Goal: Information Seeking & Learning: Learn about a topic

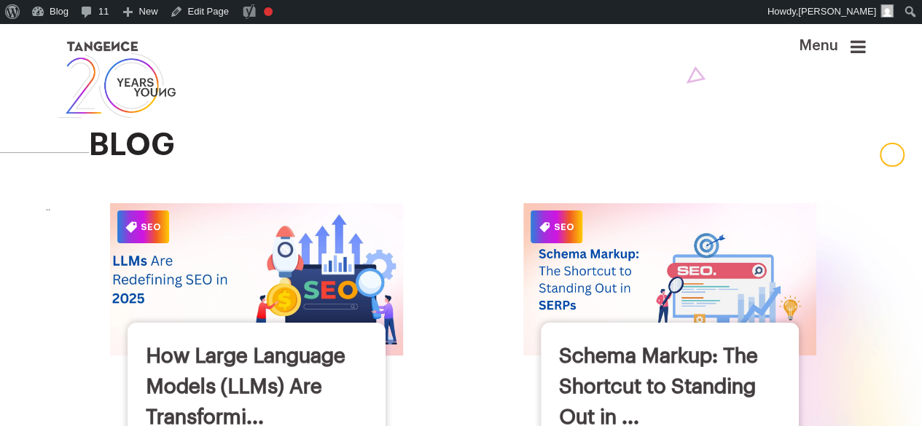
click at [313, 254] on img at bounding box center [256, 280] width 322 height 168
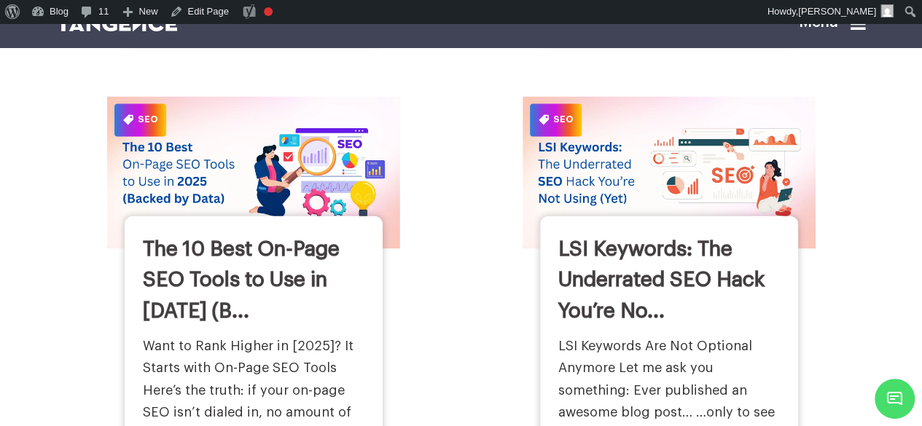
scroll to position [1078, 0]
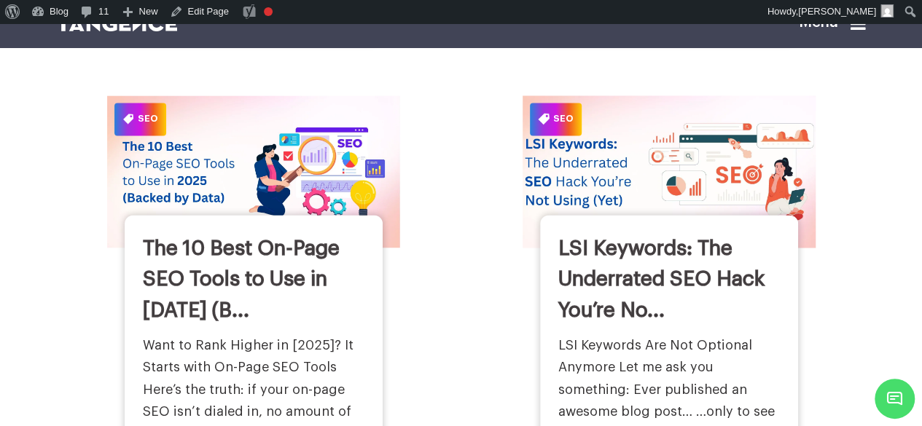
drag, startPoint x: 563, startPoint y: 147, endPoint x: 545, endPoint y: 219, distance: 74.3
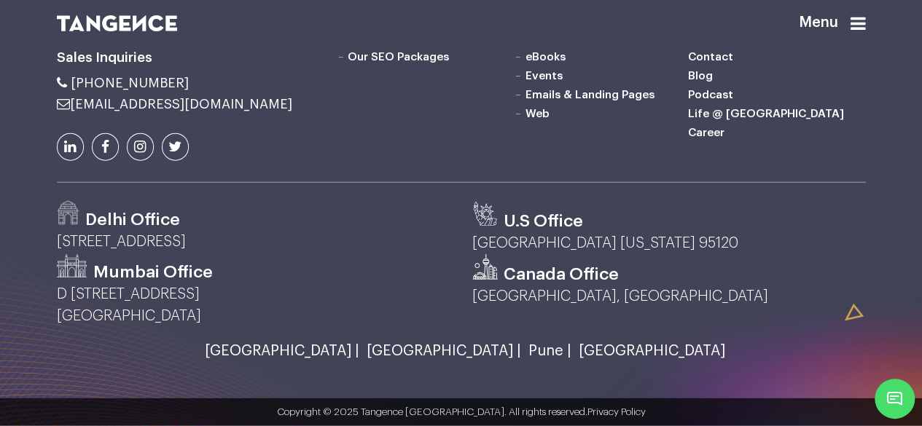
scroll to position [1776, 0]
